Goal: Obtain resource: Download file/media

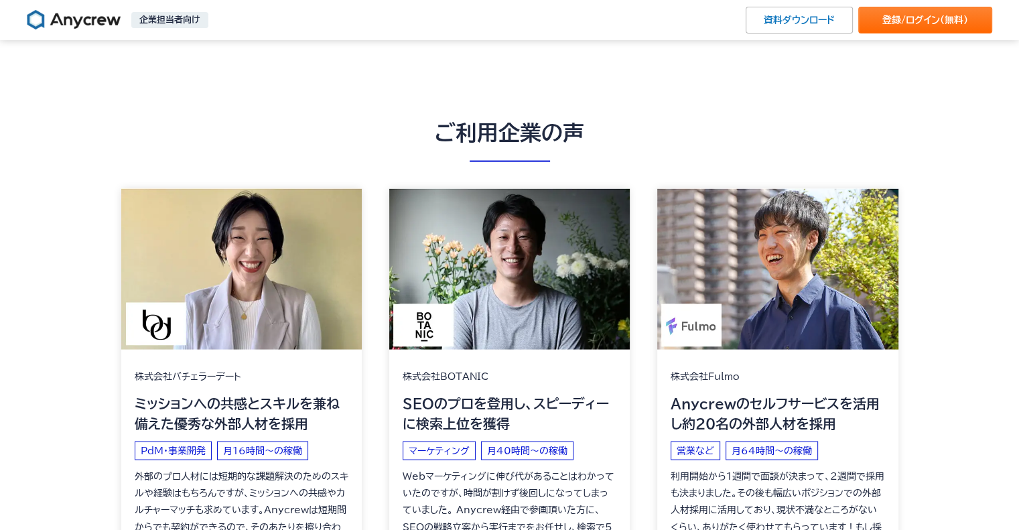
scroll to position [2679, 0]
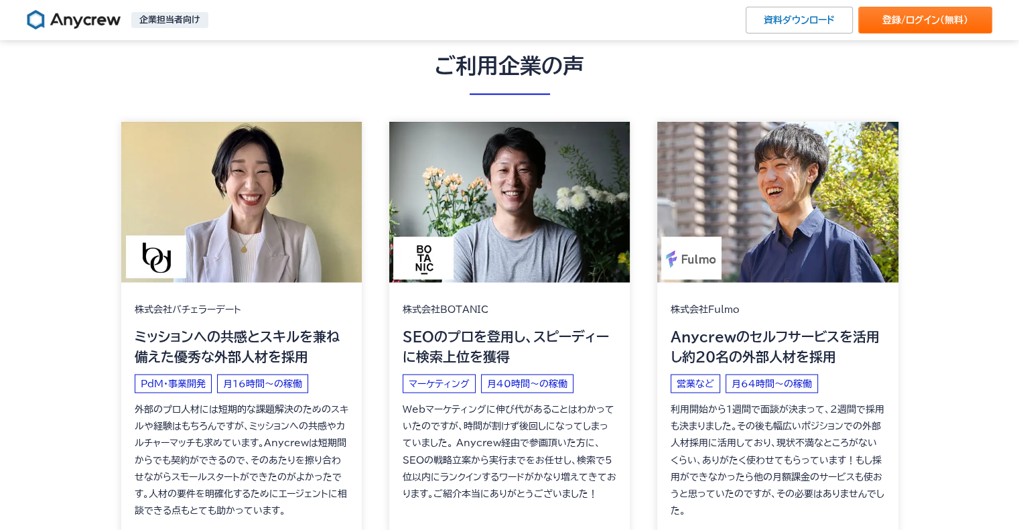
click at [484, 351] on p "SEOのプロを登用し、スピーディーに検索上位を獲得" at bounding box center [510, 346] width 214 height 40
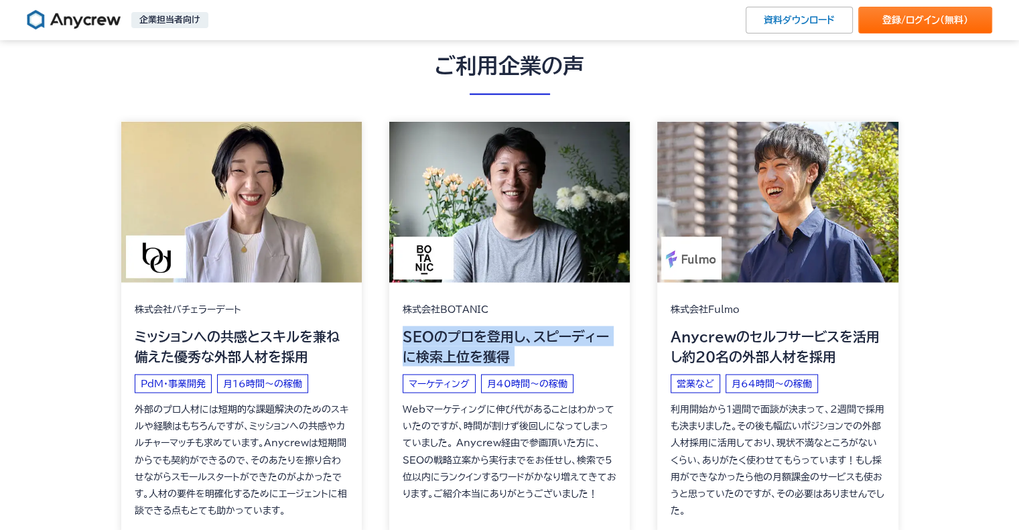
click at [484, 351] on p "SEOのプロを登用し、スピーディーに検索上位を獲得" at bounding box center [510, 346] width 214 height 40
copy div "SEOのプロを登用し、スピーディーに検索上位を獲得"
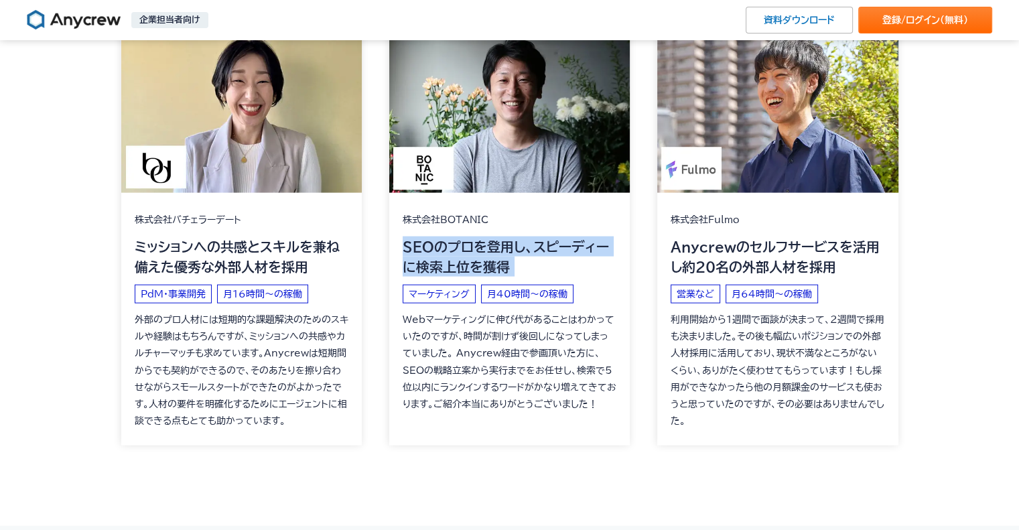
scroll to position [2746, 0]
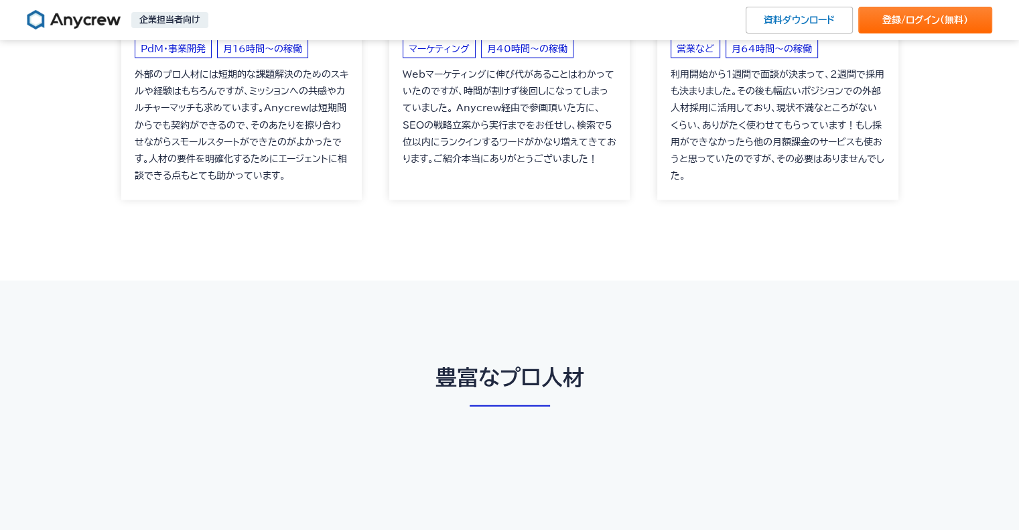
click at [590, 279] on div "株式会社バチェラーデート ミッションへの共感とスキルを兼ね備えた優秀な外部人材を採用 PdM・事業開発 月16時間〜の稼働 株式会社BOTANIC SEOのプ…" at bounding box center [509, 34] width 777 height 494
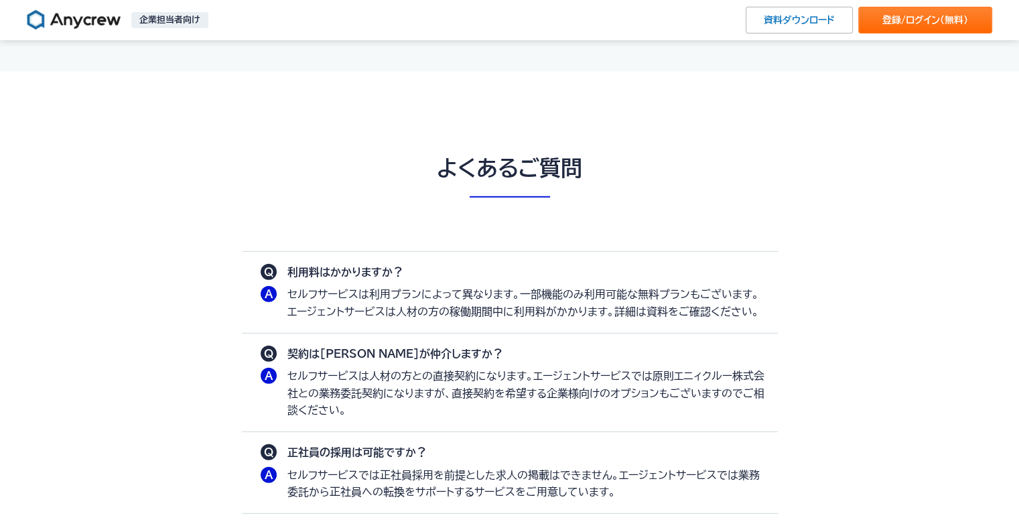
scroll to position [3751, 0]
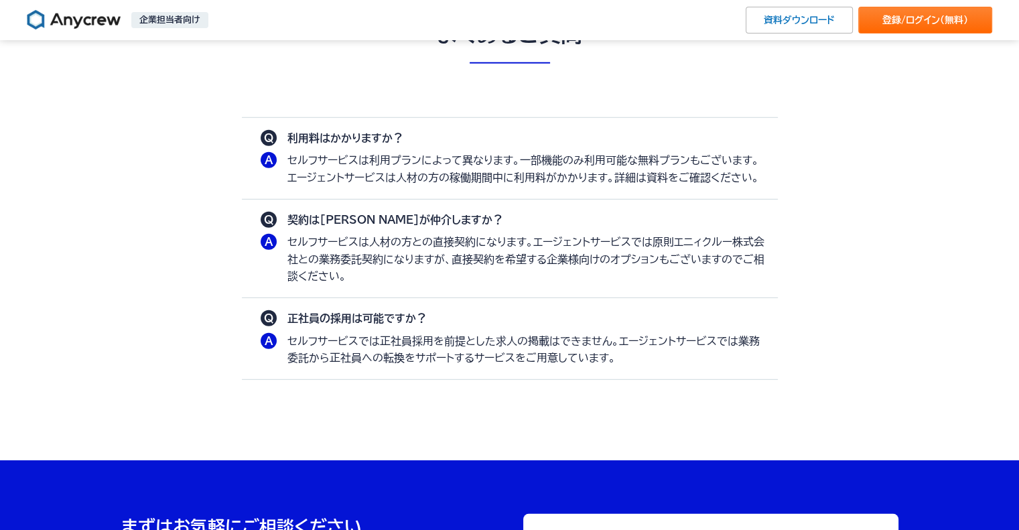
click at [421, 241] on p "セルフサービスは人材の方との直接契約になります。エージェントサービスでは原則エニィクルー株式会社との業務委託契約になりますが、直接契約を希望する企業様向けのオ…" at bounding box center [525, 260] width 477 height 52
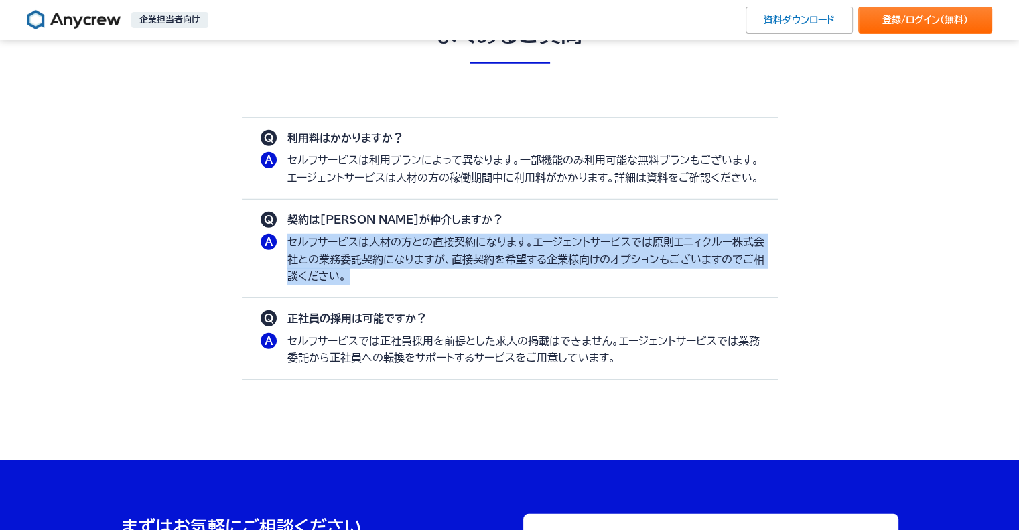
click at [421, 241] on p "セルフサービスは人材の方との直接契約になります。エージェントサービスでは原則エニィクルー株式会社との業務委託契約になりますが、直接契約を希望する企業様向けのオ…" at bounding box center [525, 260] width 477 height 52
click at [402, 267] on p "セルフサービスは人材の方との直接契約になります。エージェントサービスでは原則エニィクルー株式会社との業務委託契約になりますが、直接契約を希望する企業様向けのオ…" at bounding box center [525, 260] width 477 height 52
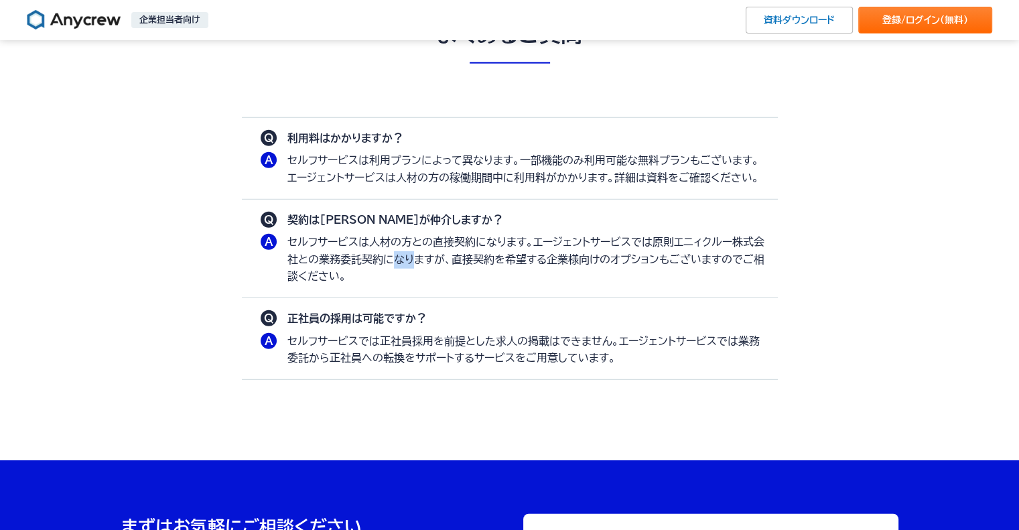
click at [402, 267] on p "セルフサービスは人材の方との直接契約になります。エージェントサービスでは原則エニィクルー株式会社との業務委託契約になりますが、直接契約を希望する企業様向けのオ…" at bounding box center [525, 260] width 477 height 52
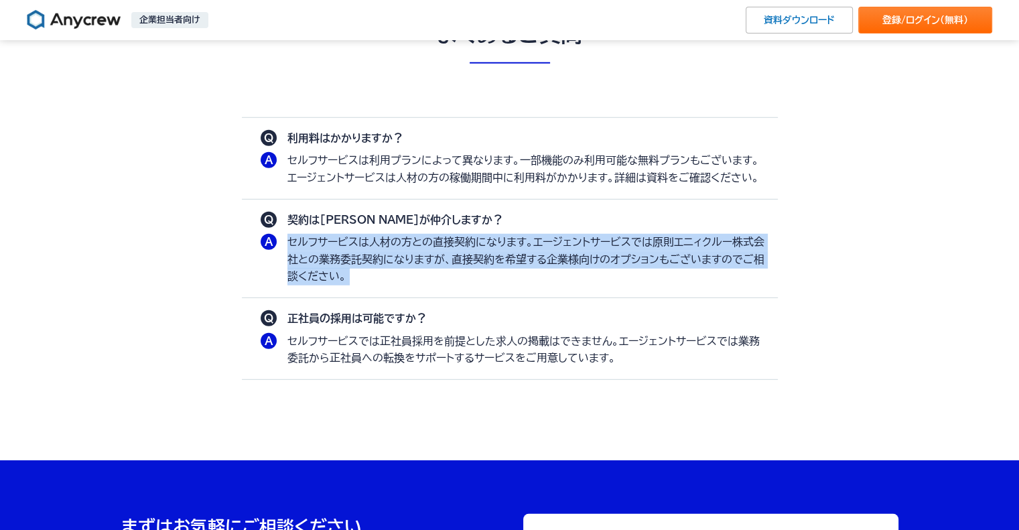
click at [402, 267] on p "セルフサービスは人材の方との直接契約になります。エージェントサービスでは原則エニィクルー株式会社との業務委託契約になりますが、直接契約を希望する企業様向けのオ…" at bounding box center [525, 260] width 477 height 52
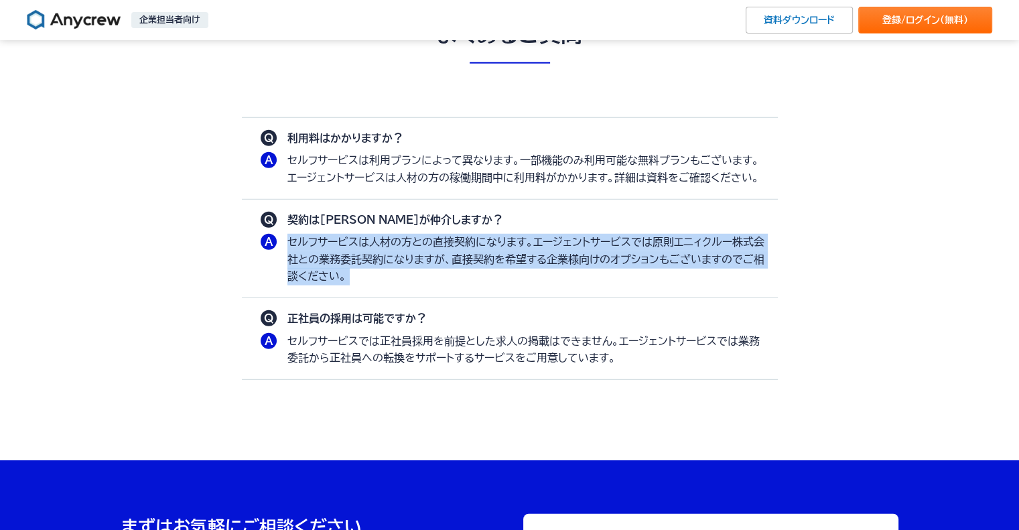
click at [402, 267] on p "セルフサービスは人材の方との直接契約になります。エージェントサービスでは原則エニィクルー株式会社との業務委託契約になりますが、直接契約を希望する企業様向けのオ…" at bounding box center [525, 260] width 477 height 52
click at [457, 261] on p "セルフサービスは人材の方との直接契約になります。エージェントサービスでは原則エニィクルー株式会社との業務委託契約になりますが、直接契約を希望する企業様向けのオ…" at bounding box center [525, 260] width 477 height 52
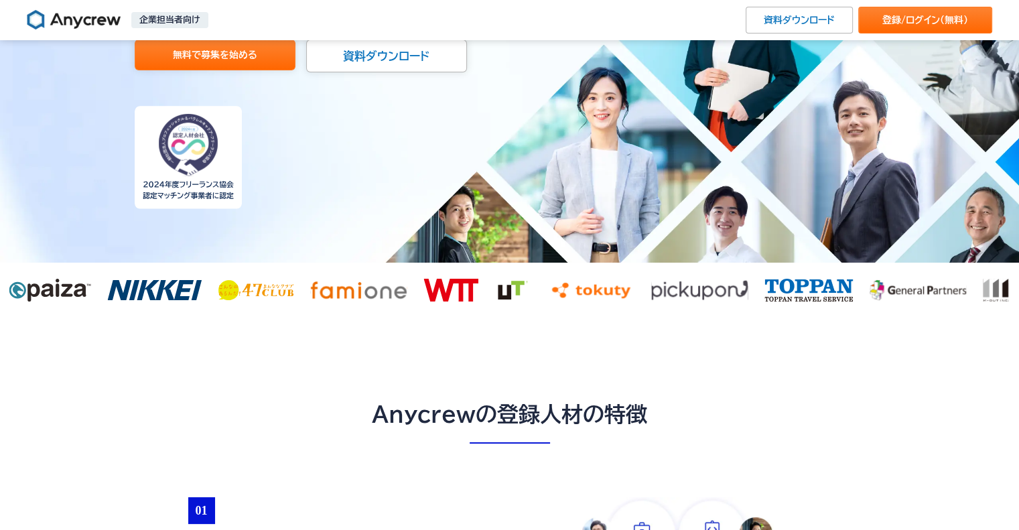
scroll to position [0, 0]
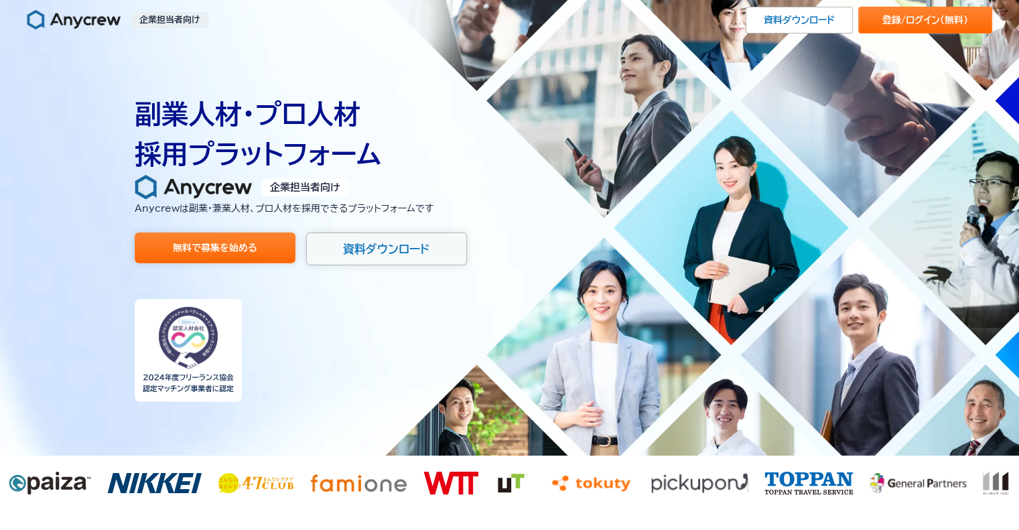
click at [386, 257] on link "資料ダウンロード" at bounding box center [386, 248] width 161 height 33
